Goal: Task Accomplishment & Management: Complete application form

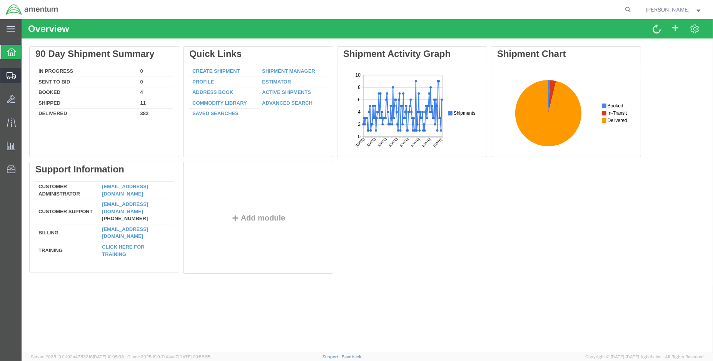
click at [0, 0] on span "Create Shipment" at bounding box center [0, 0] width 0 height 0
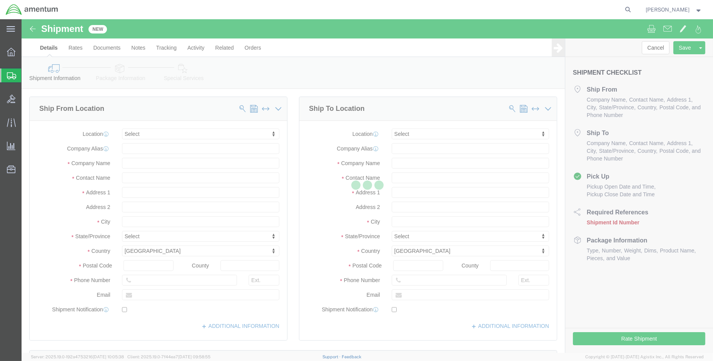
select select
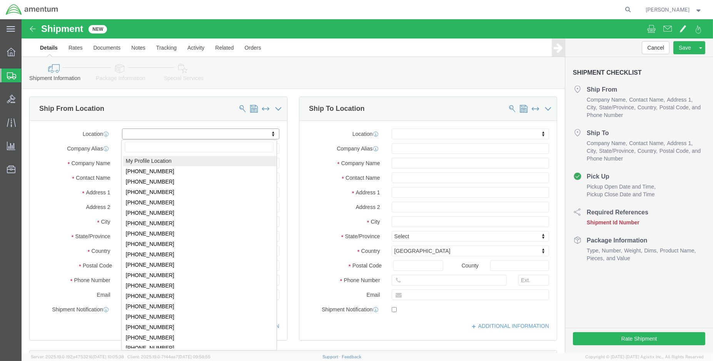
select select "MYPROFILE"
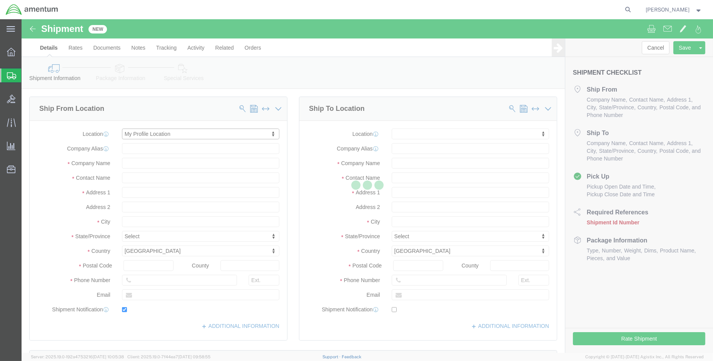
type input "[STREET_ADDRESS][PERSON_NAME]"
type input "DynCorp International LLC"
type input "70401"
type input "[PHONE_NUMBER]"
type input "[PERSON_NAME][EMAIL_ADDRESS][PERSON_NAME][DOMAIN_NAME]"
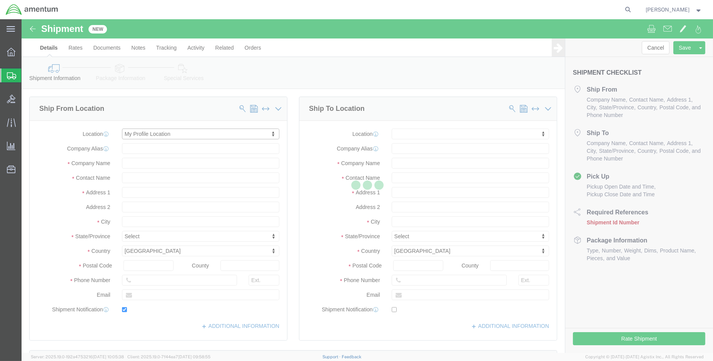
checkbox input "true"
type input "Amentum Services, Inc."
type input "[PERSON_NAME]"
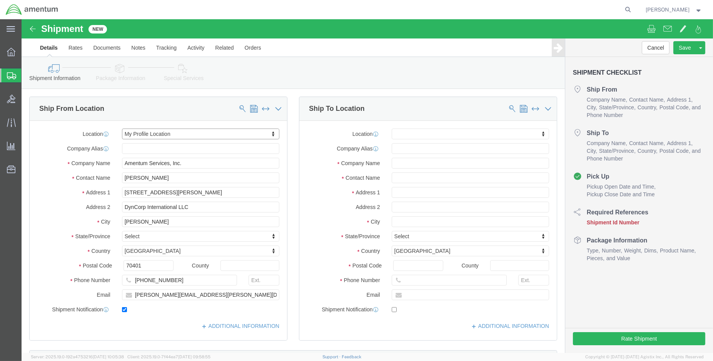
select select "LA"
click input "text"
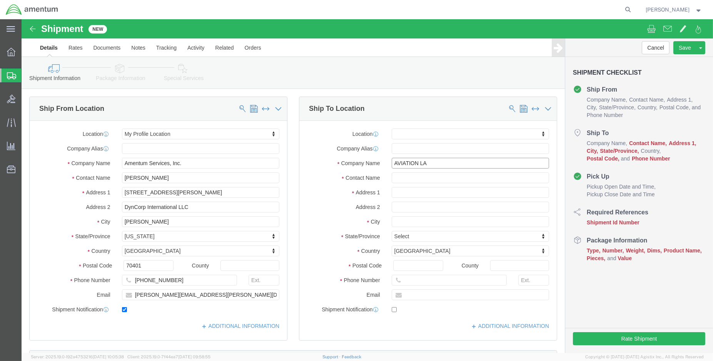
type input "AVIATION LAB"
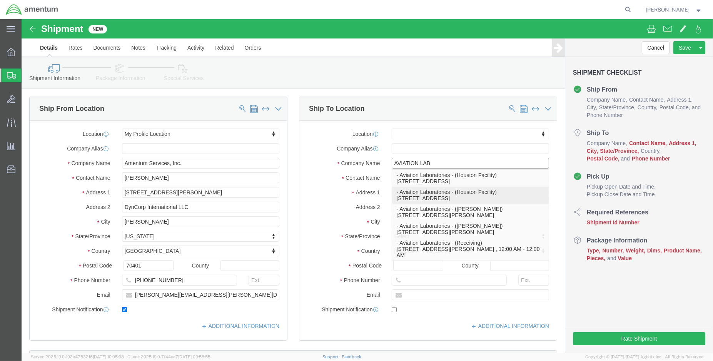
click p "- Aviation Laboratories - ([GEOGRAPHIC_DATA]) [STREET_ADDRESS]"
select select
type input "[STREET_ADDRESS]"
type input "Suite B6"
type input "77092-7227"
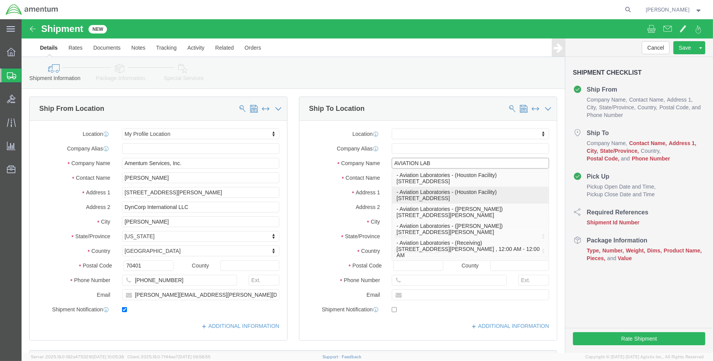
type input "[PHONE_NUMBER]"
type input "Aviation Laboratories"
type input "Houston Facility"
type input "[GEOGRAPHIC_DATA]"
select select "[GEOGRAPHIC_DATA]"
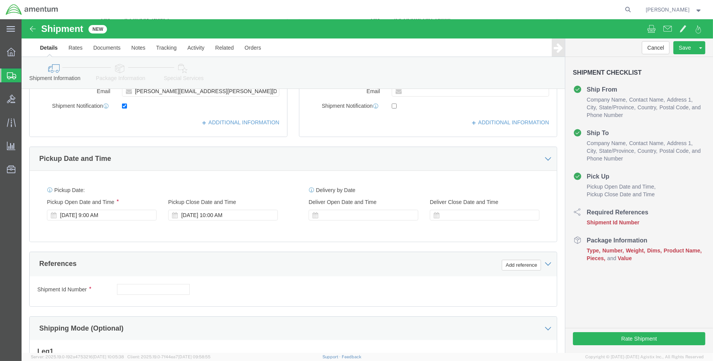
scroll to position [213, 0]
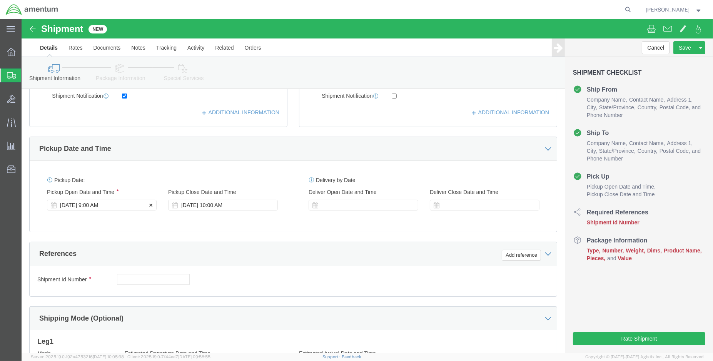
type input "Aviation Laboratories"
click div "[DATE] 9:00 AM"
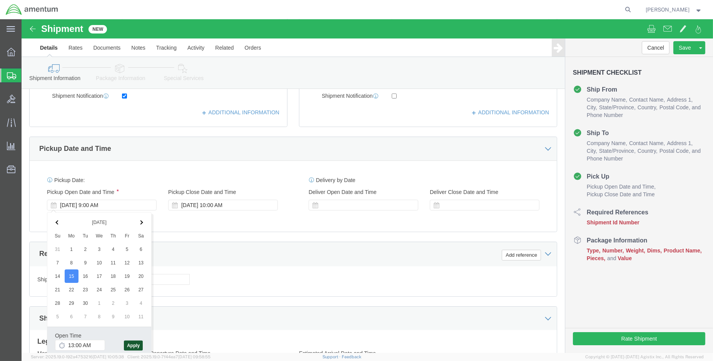
type input "1:00 PM"
click button "Apply"
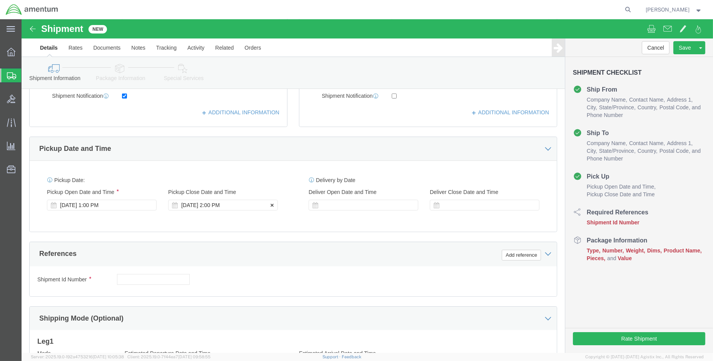
click div "[DATE] 2:00 PM"
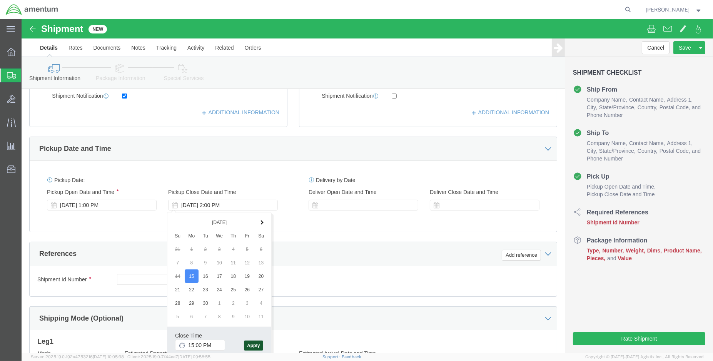
type input "3:00 PM"
click button "Apply"
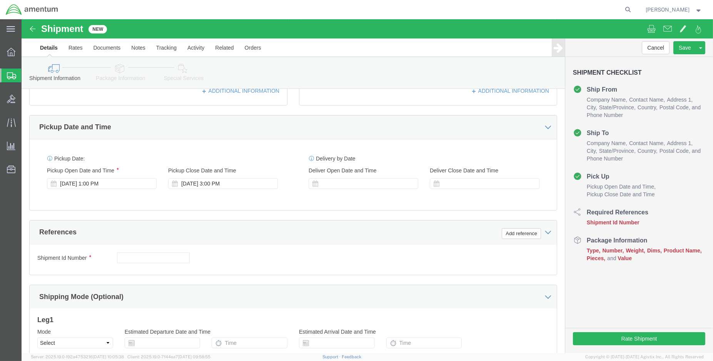
scroll to position [256, 0]
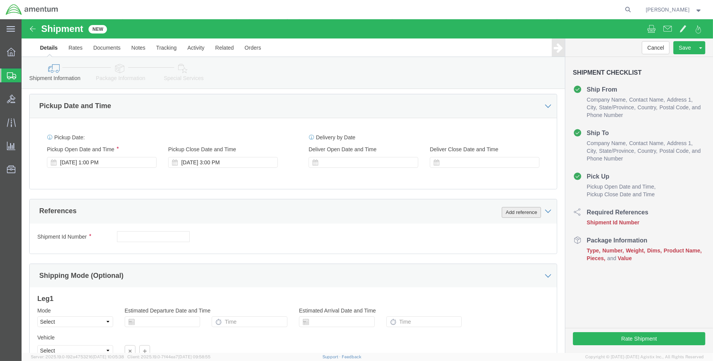
click button "Add reference"
drag, startPoint x: 498, startPoint y: 193, endPoint x: 488, endPoint y: 193, distance: 9.6
click button "Add reference"
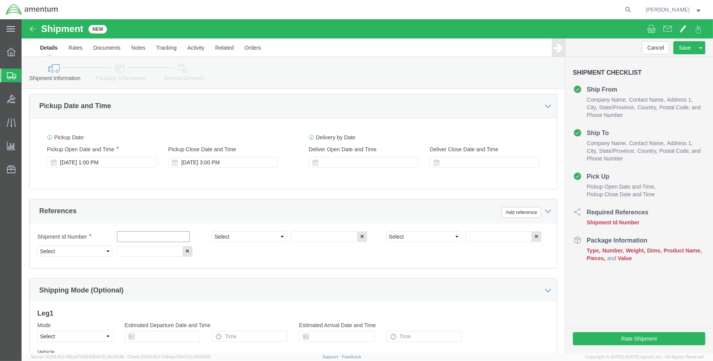
click input "text"
type input "e"
type input "ENO shipment: sample"
select select "DEPT"
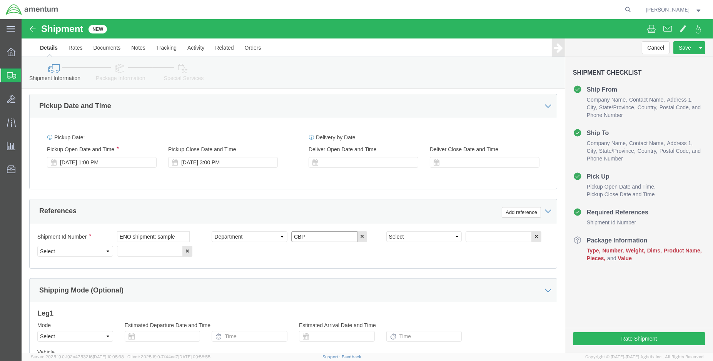
type input "CBP"
select select "CUSTREF"
type input "GSE Sample"
select select "PROJNUM"
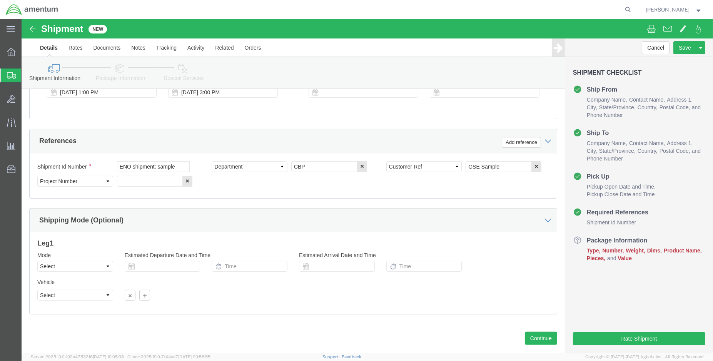
scroll to position [341, 0]
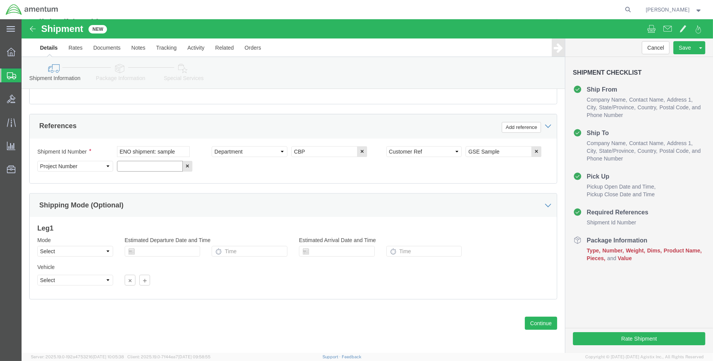
paste input "6118.03.03.2219.000.ENO.0000"
type input "6118.03.03.2219.000.ENO.0000"
click button "Continue"
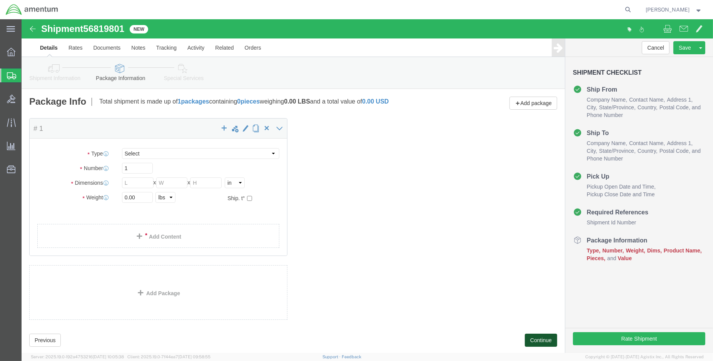
select select "CBOX"
click input "text"
type input "12"
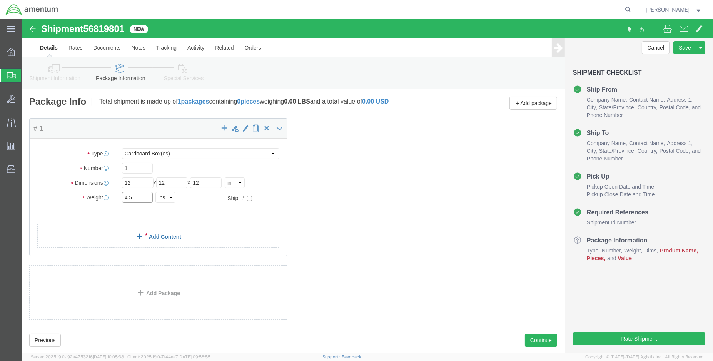
type input "4.5"
click link "Add Content"
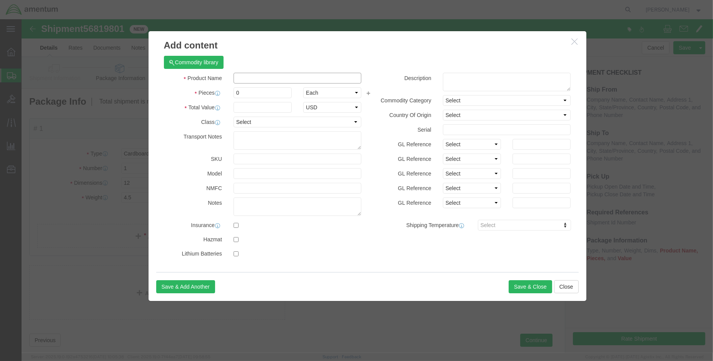
click input "text"
type input "sample"
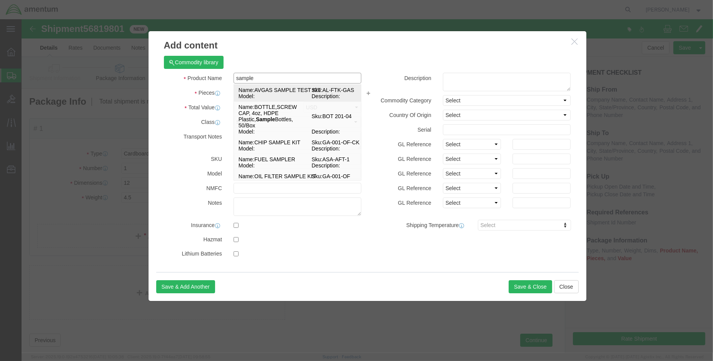
click td "Name: AVGAS SAMPLE TEST KIT"
select select "USD"
type input "AVGAS SAMPLE TEST KIT"
type input "AL-FTK-GAS"
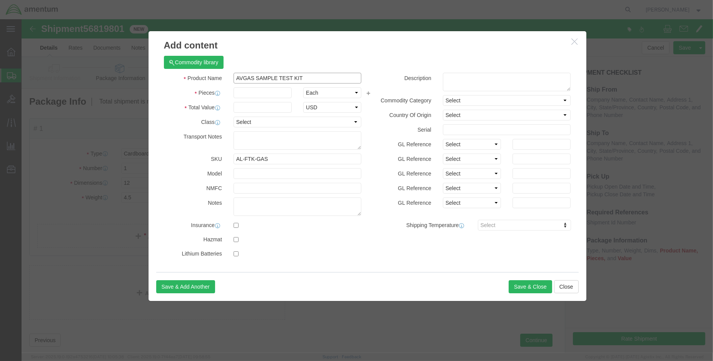
type input "AVGAS SAMPLE TEST KIT"
click input "text"
type input "1.00"
click input "text"
type input "100.00"
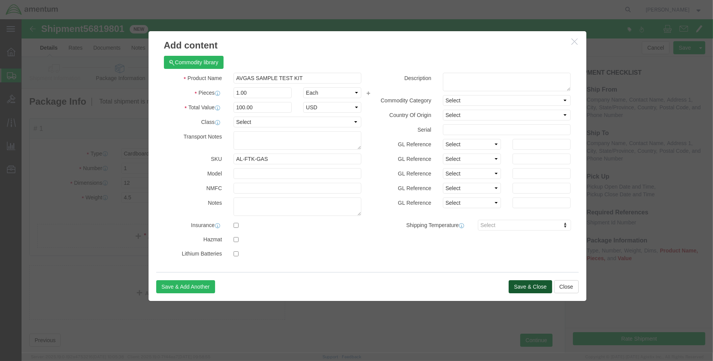
click button "Save & Close"
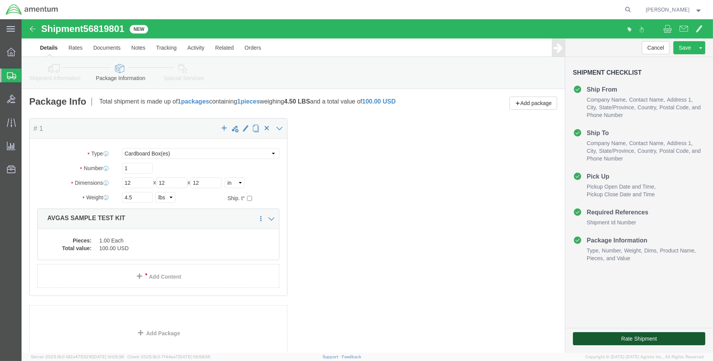
click button "Rate Shipment"
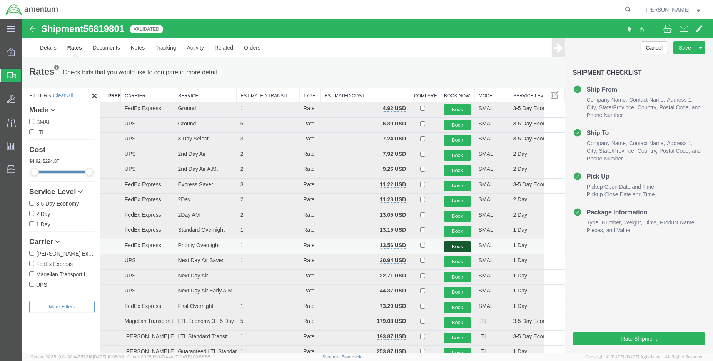
click at [451, 248] on button "Book" at bounding box center [457, 246] width 27 height 11
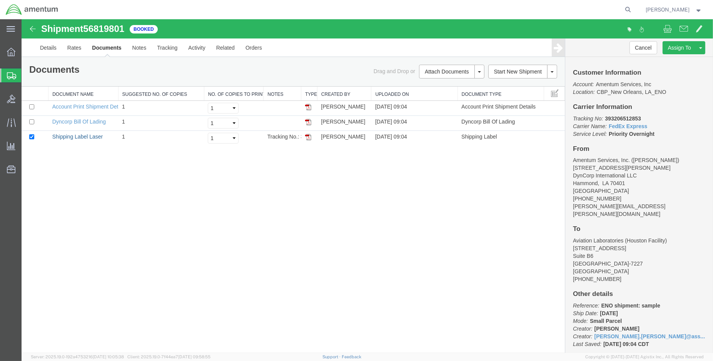
drag, startPoint x: 88, startPoint y: 137, endPoint x: 193, endPoint y: 166, distance: 108.8
click at [88, 137] on link "Shipping Label Laser" at bounding box center [77, 136] width 51 height 6
click at [52, 51] on link "Details" at bounding box center [48, 47] width 27 height 18
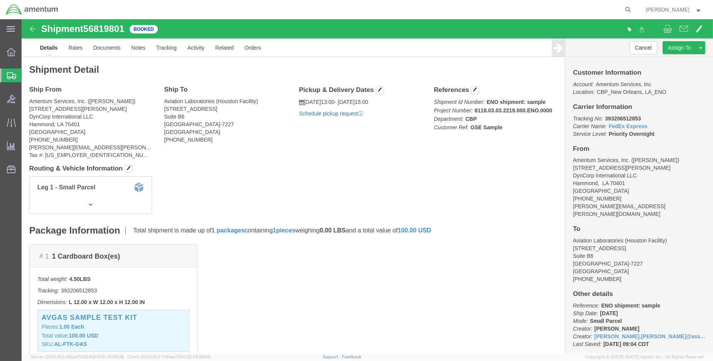
click link "Schedule pickup request"
